Goal: Transaction & Acquisition: Purchase product/service

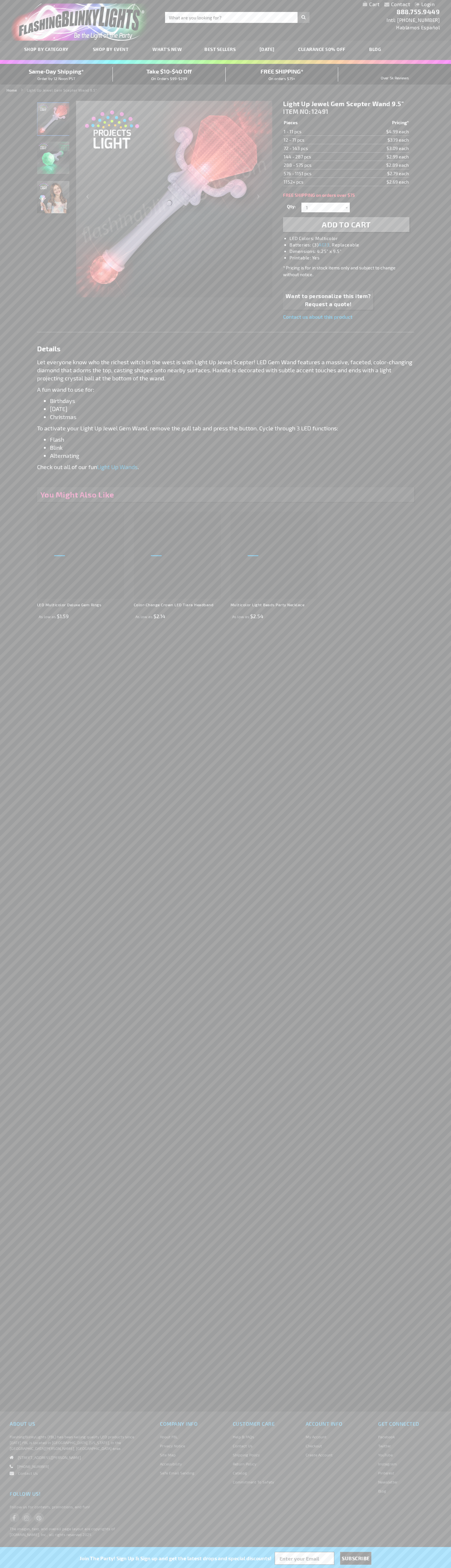
click at [346, 225] on span "Add to Cart" at bounding box center [346, 224] width 49 height 10
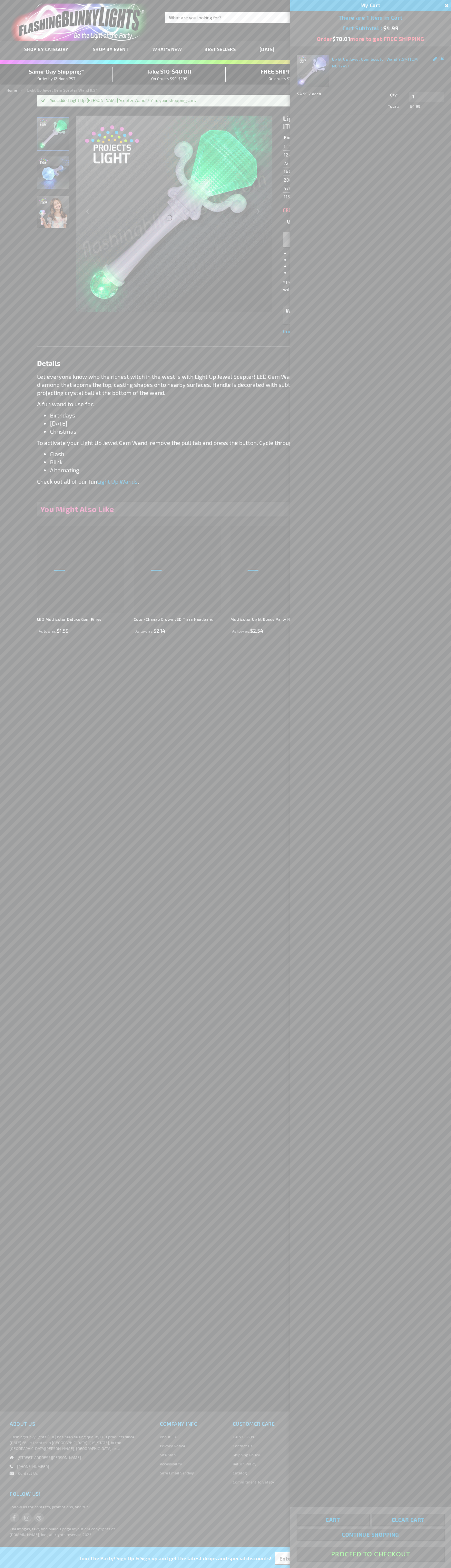
click at [371, 1554] on button "Proceed To Checkout" at bounding box center [371, 1554] width 148 height 15
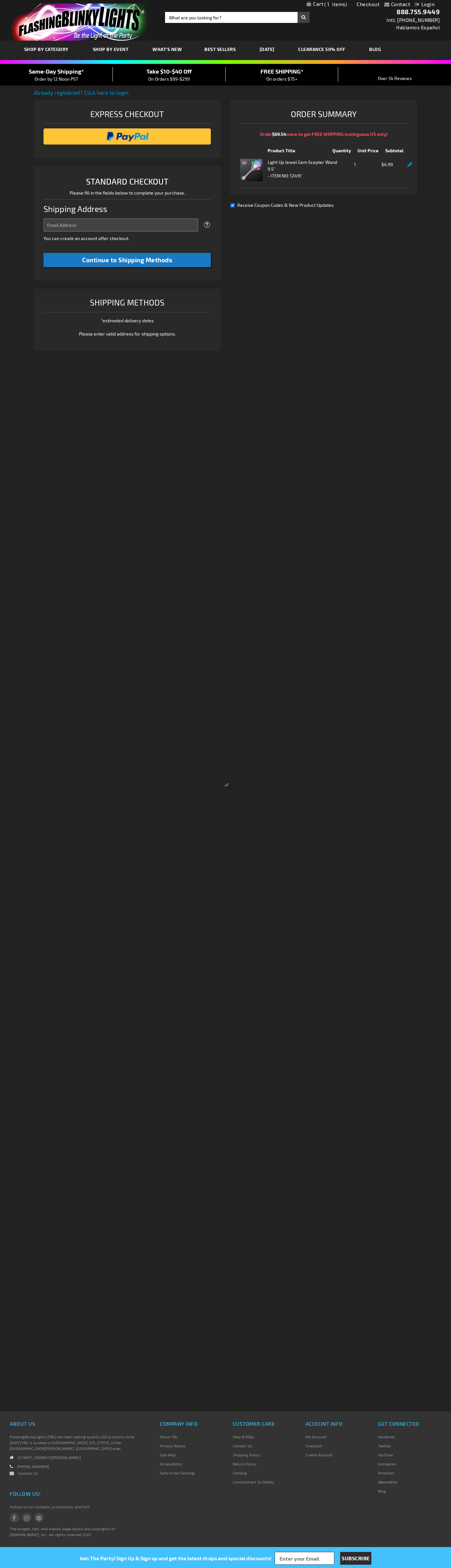
select select "US"
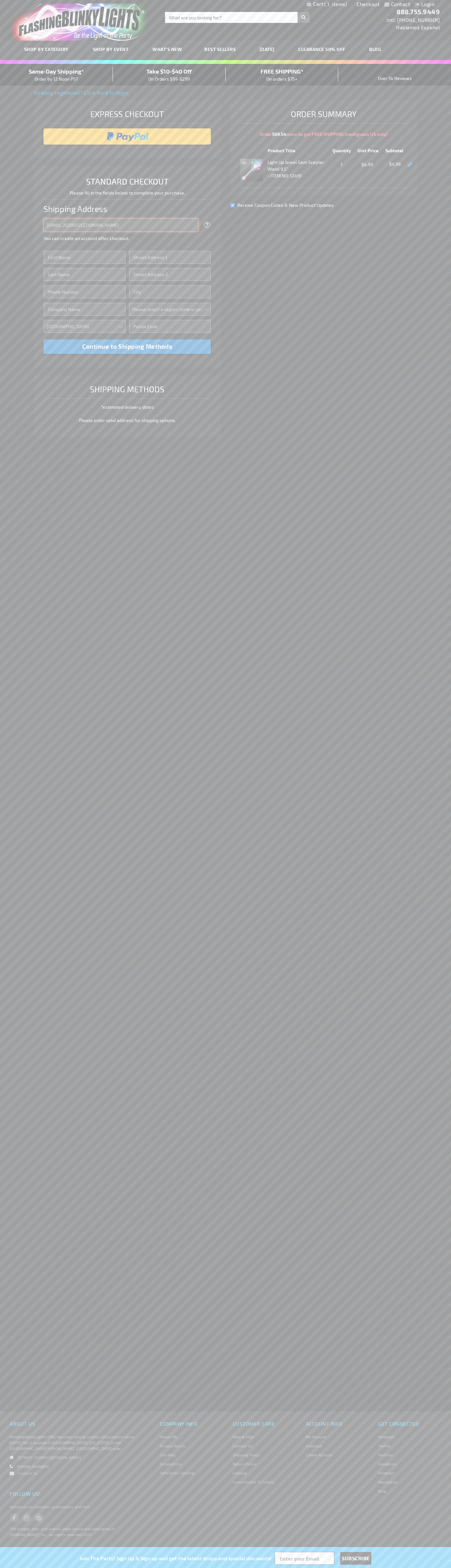
type input "[EMAIL_ADDRESS][DOMAIN_NAME]"
type input "[PERSON_NAME]"
type input "[STREET_ADDRESS][US_STATE]"
type input "First floor"
type input "austin"
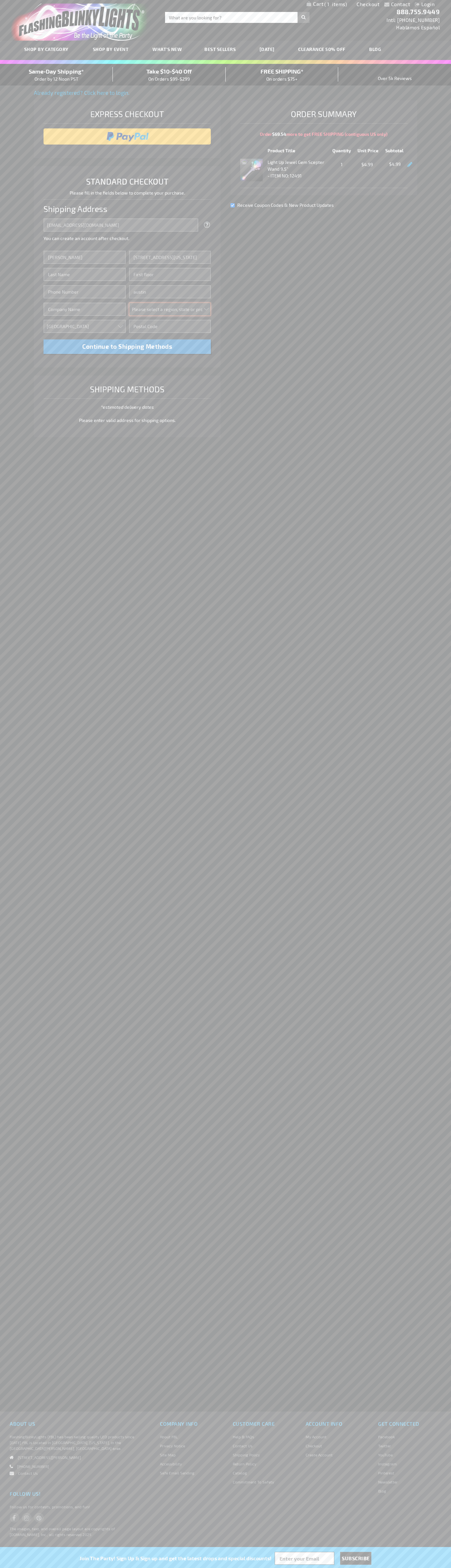
select select "57"
type input "78701"
type input "[PERSON_NAME]"
type input "6502530000"
type input "[PERSON_NAME]"
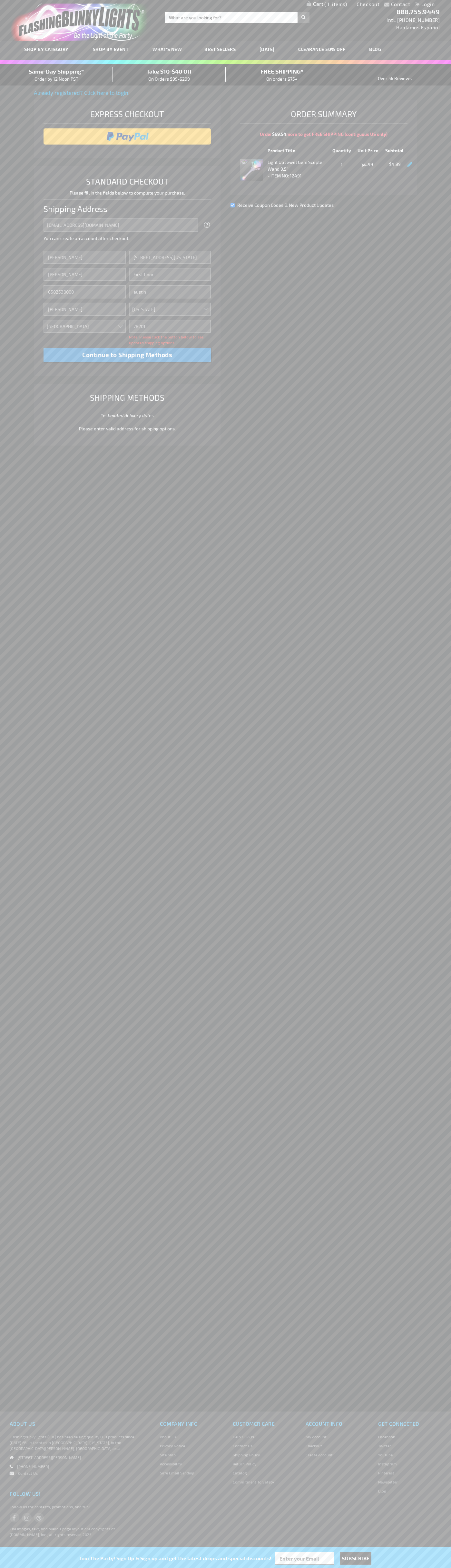
click at [56, 75] on div "Same-Day Shipping* Order by 12 Noon PST" at bounding box center [56, 75] width 113 height 15
click at [128, 137] on input "image" at bounding box center [127, 137] width 161 height 13
